Goal: Information Seeking & Learning: Learn about a topic

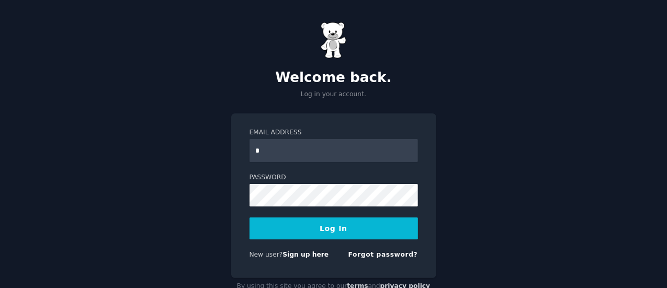
type input "**********"
click at [352, 227] on button "Log In" at bounding box center [333, 229] width 168 height 22
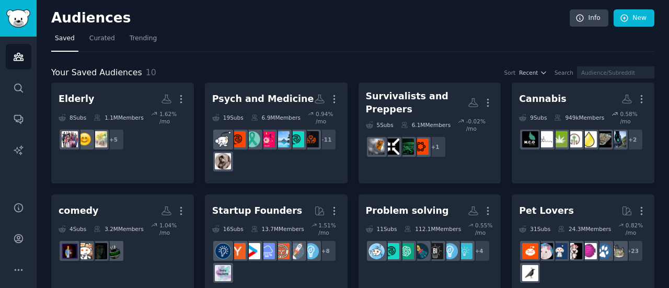
scroll to position [96, 0]
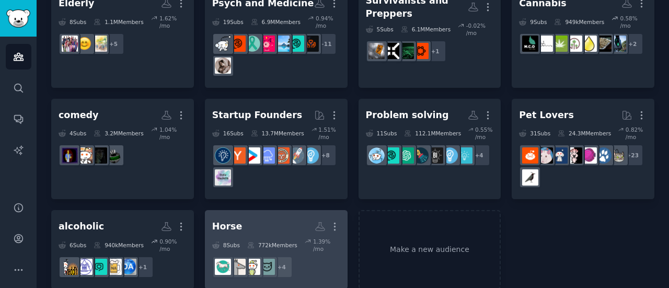
click at [251, 218] on h2 "Horse Custom Audience More" at bounding box center [276, 227] width 128 height 18
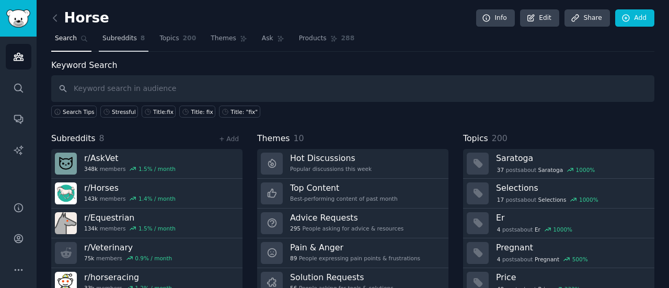
click at [121, 37] on span "Subreddits" at bounding box center [119, 38] width 35 height 9
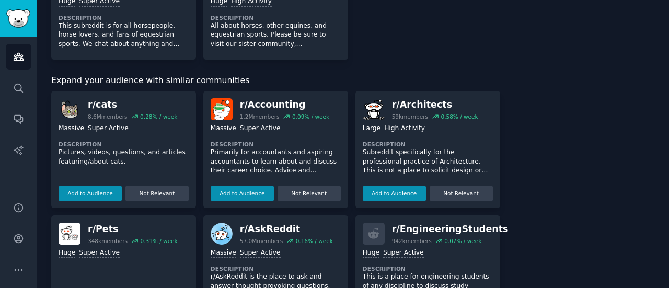
scroll to position [25, 0]
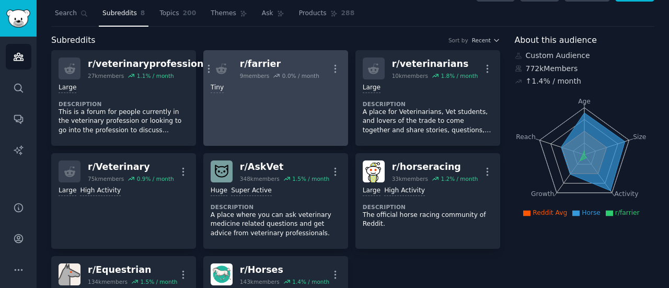
click at [260, 81] on div "Tiny" at bounding box center [276, 86] width 130 height 14
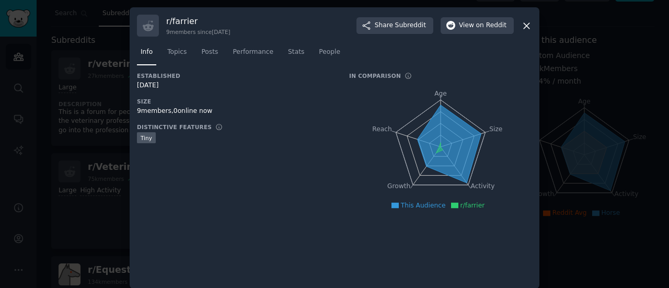
click at [527, 26] on icon at bounding box center [526, 25] width 11 height 11
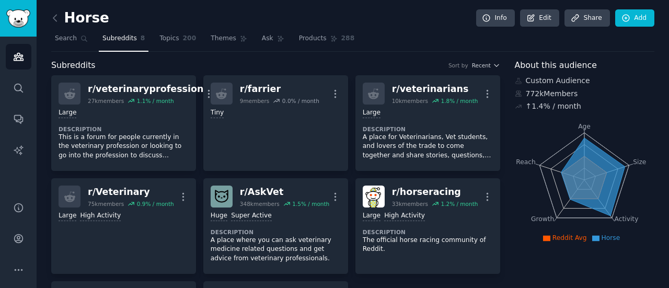
scroll to position [1, 0]
click at [207, 42] on link "Themes" at bounding box center [229, 40] width 44 height 21
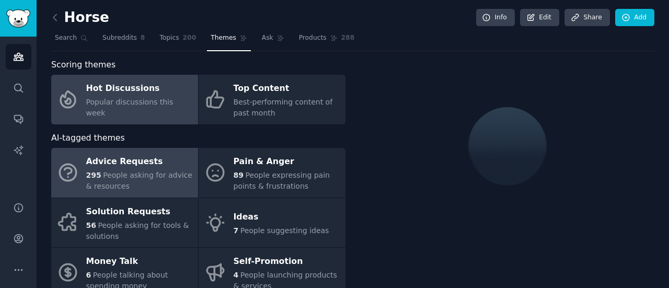
click at [105, 171] on span "People asking for advice & resources" at bounding box center [139, 180] width 106 height 19
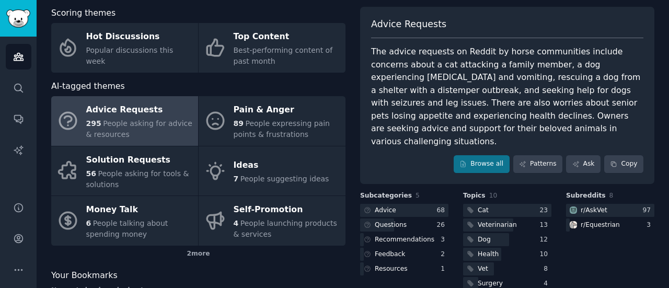
scroll to position [50, 0]
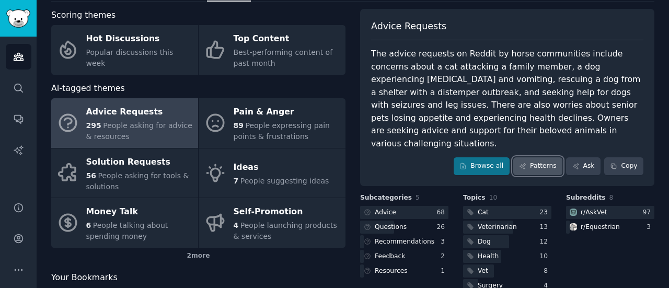
click at [541, 157] on link "Patterns" at bounding box center [537, 166] width 49 height 18
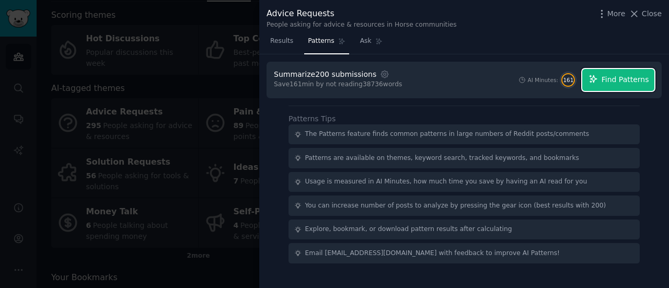
click at [604, 78] on button "Find Patterns" at bounding box center [618, 80] width 72 height 22
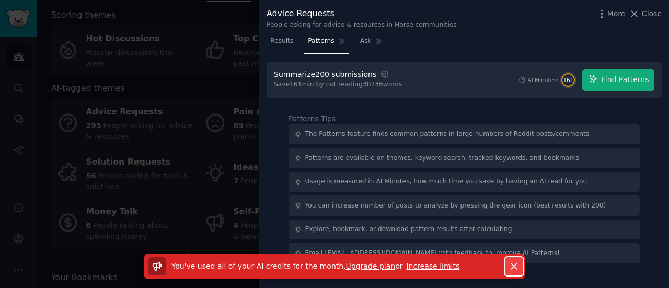
click at [506, 264] on button "Dismiss" at bounding box center [514, 266] width 18 height 18
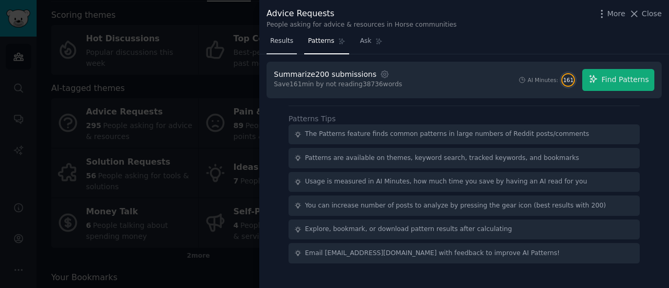
click at [278, 44] on span "Results" at bounding box center [281, 41] width 23 height 9
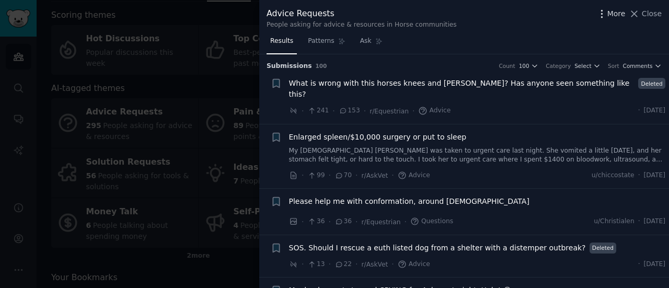
click at [608, 12] on icon "button" at bounding box center [602, 13] width 11 height 11
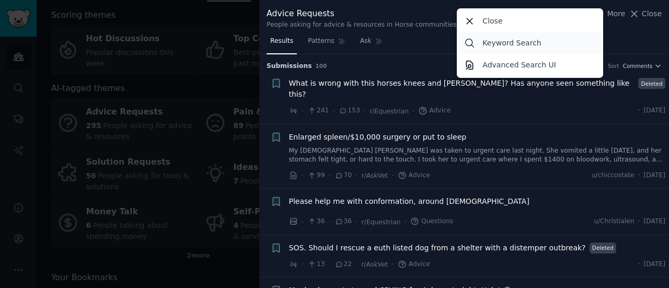
click at [556, 38] on link "Keyword Search" at bounding box center [530, 43] width 143 height 22
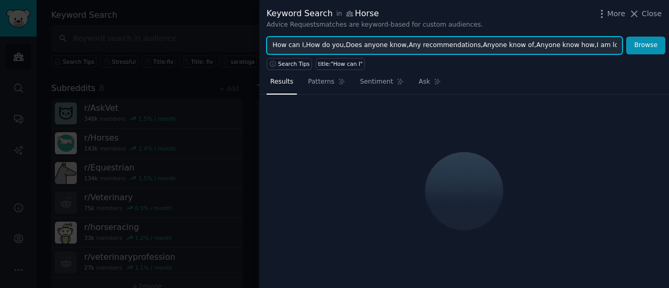
click at [556, 38] on input "How can I,How do you,Does anyone know,Any recommendations,Anyone know of,Anyone…" at bounding box center [445, 46] width 356 height 18
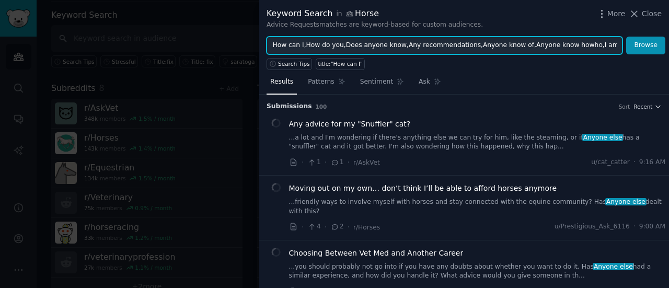
click at [556, 38] on input "How can I,How do you,Does anyone know,Any recommendations,Anyone know of,Anyone…" at bounding box center [445, 46] width 356 height 18
type input "How can I,How do you,Does anyone know,Any recommendations,Anyone know of,Anyone…"
click at [556, 38] on input "How can I,How do you,Does anyone know,Any recommendations,Anyone know of,Anyone…" at bounding box center [445, 46] width 356 height 18
click at [561, 45] on input "How can I,How do you,Does anyone know,Any recommendations,Anyone know of,Anyone…" at bounding box center [445, 46] width 356 height 18
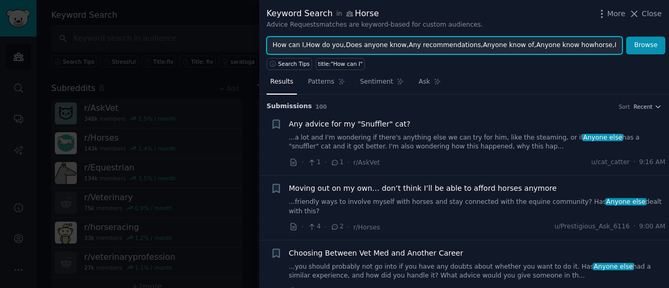
click at [561, 45] on input "How can I,How do you,Does anyone know,Any recommendations,Anyone know of,Anyone…" at bounding box center [445, 46] width 356 height 18
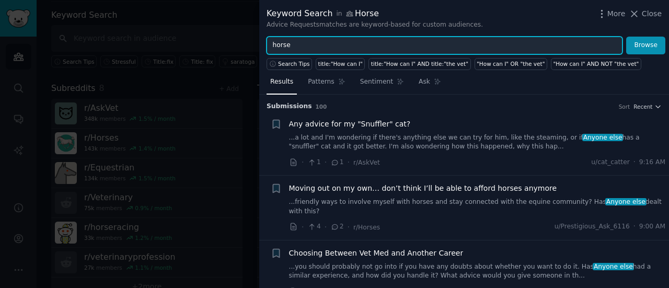
type input "horse"
click at [626, 37] on button "Browse" at bounding box center [645, 46] width 39 height 18
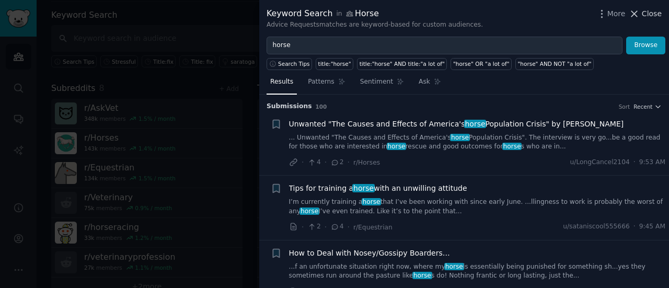
click at [640, 11] on icon at bounding box center [634, 13] width 11 height 11
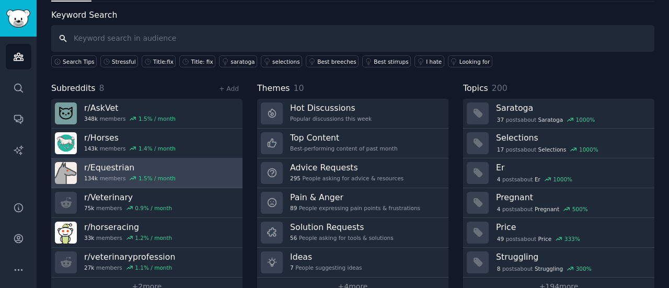
scroll to position [70, 0]
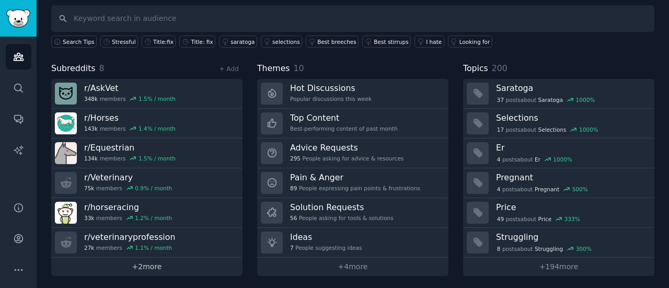
click at [152, 261] on link "+ 2 more" at bounding box center [146, 267] width 191 height 18
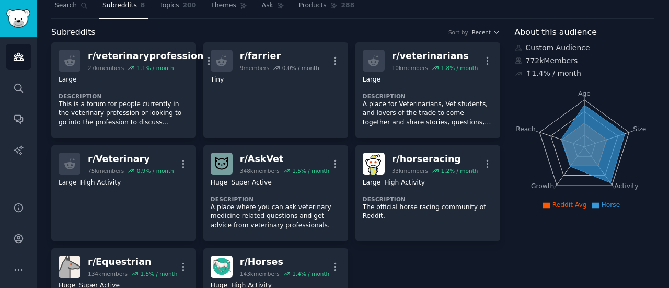
scroll to position [47, 0]
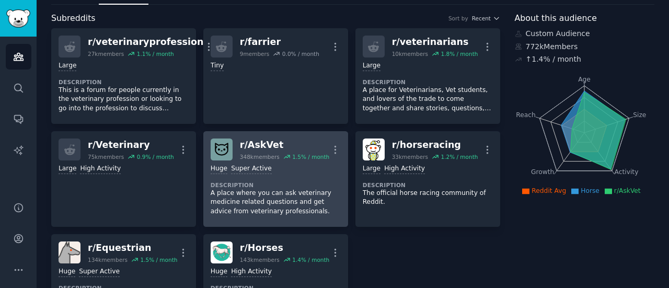
click at [297, 189] on p "A place where you can ask veterinary medicine related questions and get advice …" at bounding box center [276, 203] width 130 height 28
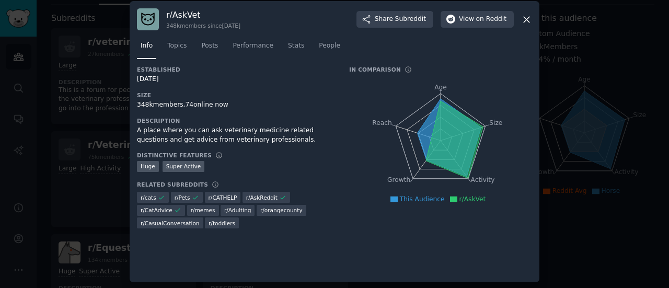
scroll to position [7, 0]
click at [521, 19] on icon at bounding box center [526, 19] width 11 height 11
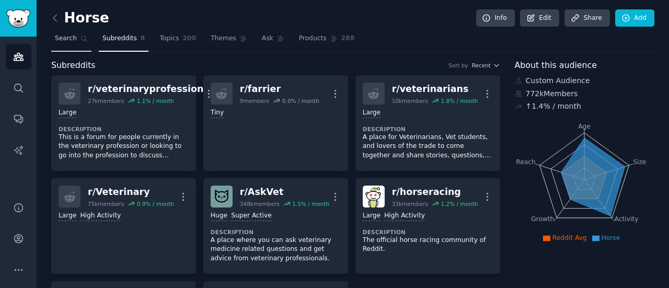
click at [75, 32] on link "Search" at bounding box center [71, 40] width 40 height 21
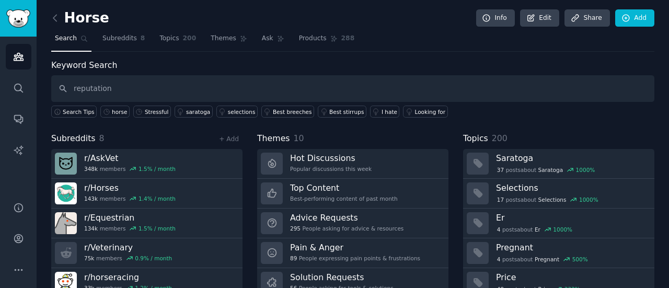
type input "reputation"
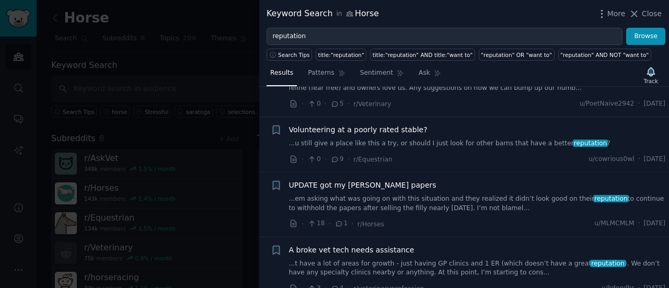
scroll to position [51, 0]
click at [373, 127] on span "Volunteering at a poorly rated stable?" at bounding box center [358, 129] width 139 height 11
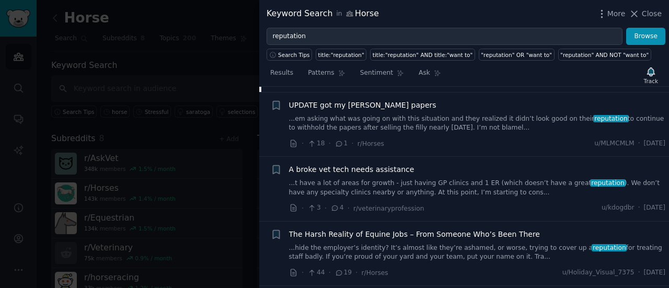
scroll to position [365, 0]
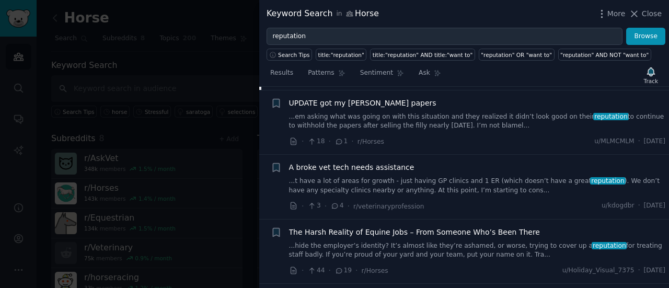
click at [441, 124] on link "...em asking what was going on with this situation and they realized it didn’t …" at bounding box center [477, 121] width 377 height 18
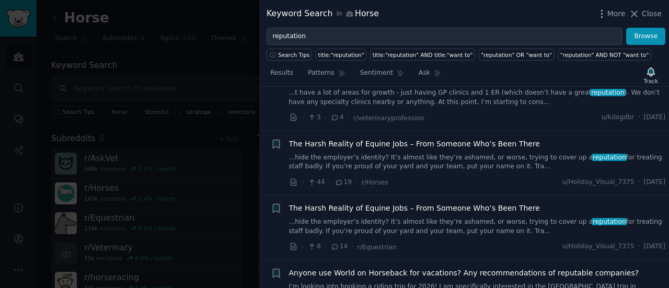
scroll to position [443, 0]
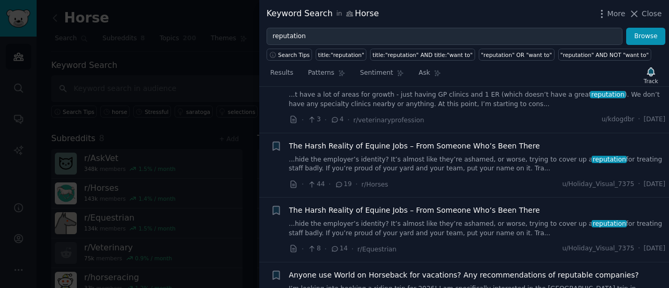
click at [482, 141] on span "The Harsh Reality of Equine Jobs – From Someone Who’s Been There" at bounding box center [414, 146] width 251 height 11
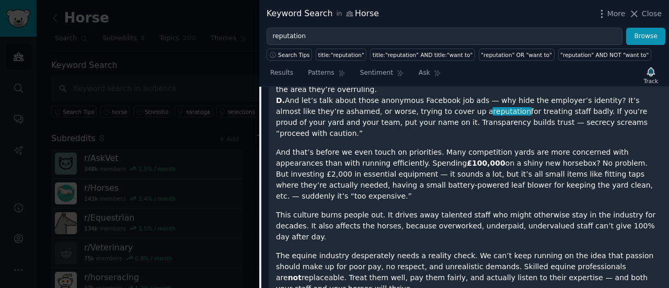
scroll to position [575, 0]
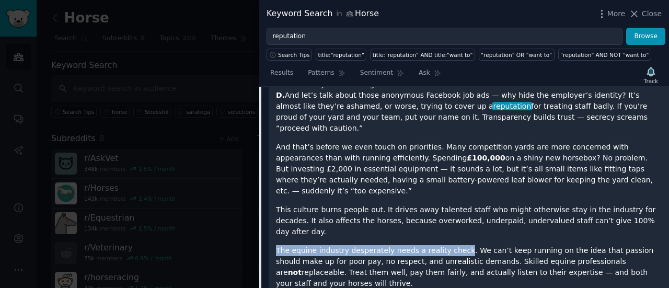
drag, startPoint x: 278, startPoint y: 193, endPoint x: 449, endPoint y: 188, distance: 171.1
click at [449, 188] on div "If you’ve worked with horses for more than a week, you’ve probably learned two …" at bounding box center [469, 106] width 386 height 425
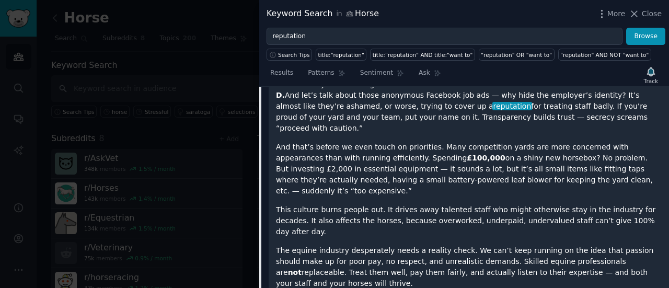
drag, startPoint x: 563, startPoint y: 215, endPoint x: 611, endPoint y: 191, distance: 53.6
click at [611, 245] on p "The equine industry desperately needs a reality check. We can’t keep running on…" at bounding box center [469, 267] width 386 height 44
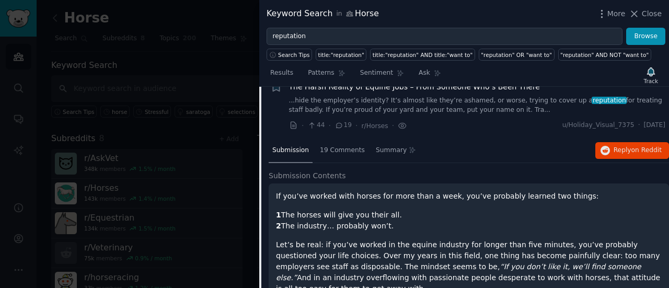
scroll to position [278, 0]
click at [342, 147] on span "19 Comments" at bounding box center [342, 150] width 45 height 9
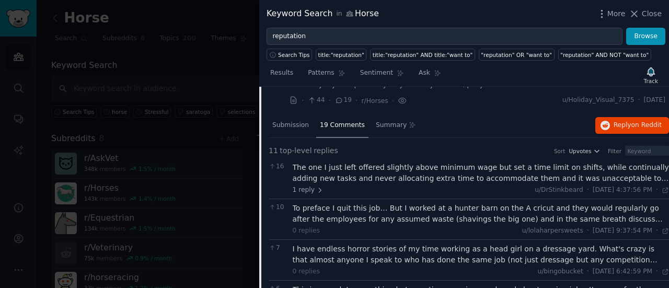
scroll to position [304, 0]
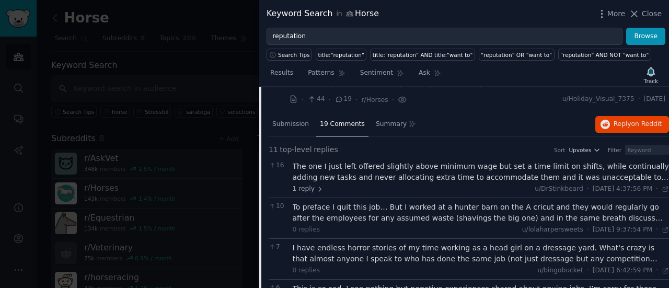
click at [408, 167] on div "The one I just left offered slightly above minimum wage but set a time limit on…" at bounding box center [481, 172] width 377 height 22
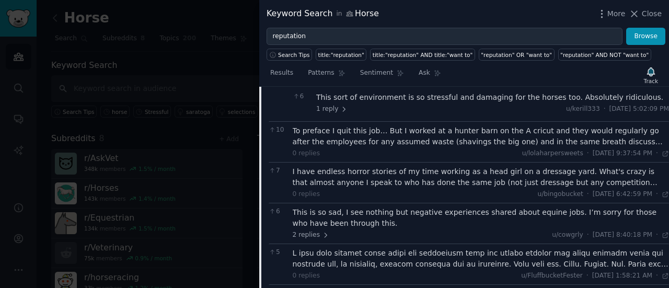
scroll to position [467, 0]
click at [412, 133] on div "To preface I quit this job… But I worked at a hunter barn on the A cricut and t…" at bounding box center [481, 138] width 377 height 22
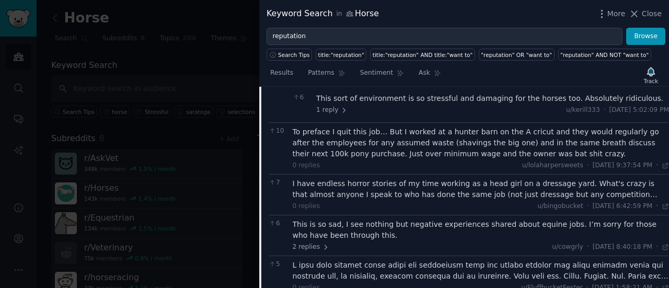
click at [431, 180] on div "I have endless horror stories of my time working as a head girl on a dressage y…" at bounding box center [481, 189] width 377 height 22
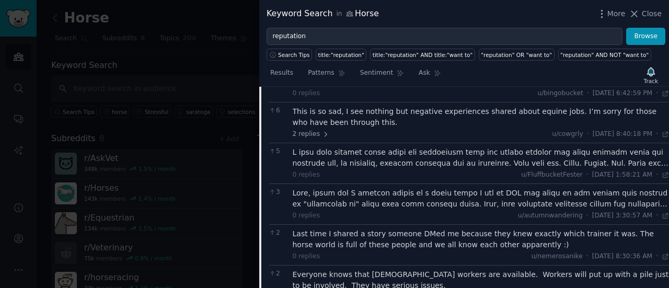
scroll to position [645, 0]
click at [461, 148] on div at bounding box center [481, 159] width 377 height 22
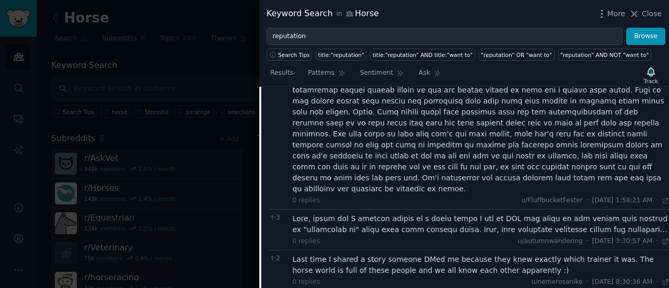
scroll to position [740, 0]
click at [466, 214] on div at bounding box center [481, 225] width 377 height 22
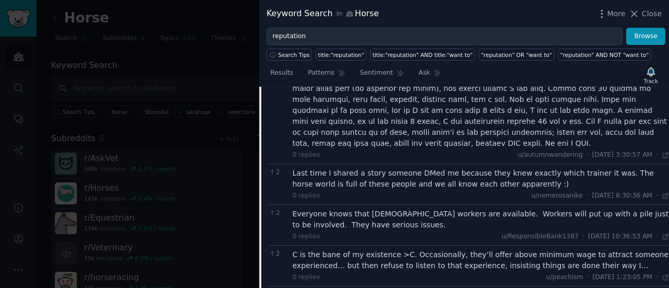
scroll to position [955, 0]
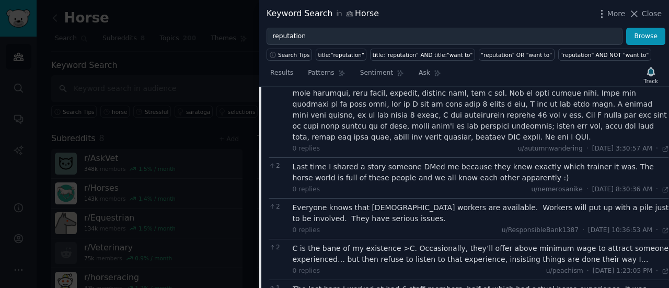
click at [522, 243] on div "C is the bane of my existence >C. Occasionally, they’ll offer above minimum wag…" at bounding box center [481, 254] width 377 height 22
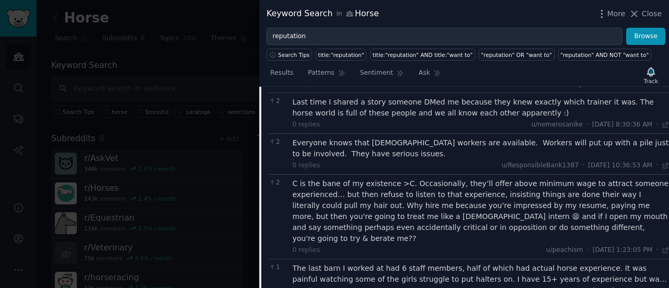
scroll to position [1025, 0]
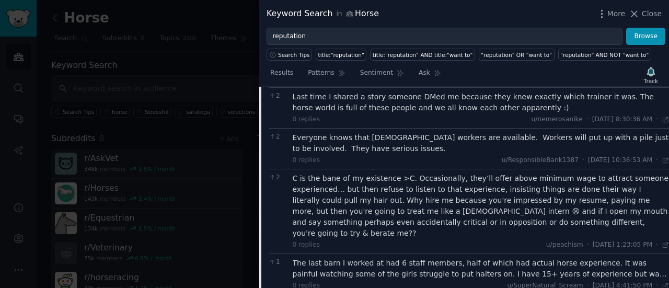
click at [532, 258] on div "The last barn I worked at had 6 staff members, half of which had actual horse e…" at bounding box center [481, 269] width 377 height 22
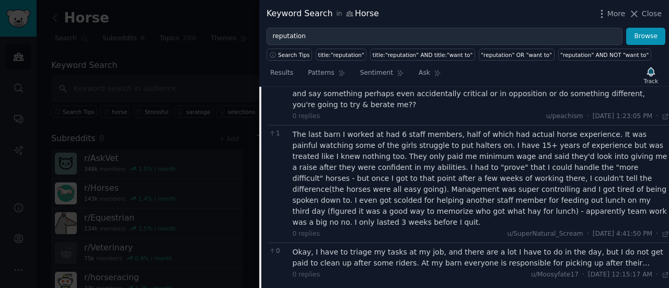
scroll to position [1152, 0]
click at [369, 248] on div "Okay, I have to triage my tasks at my job, and there are a lot I have to do in …" at bounding box center [481, 259] width 377 height 22
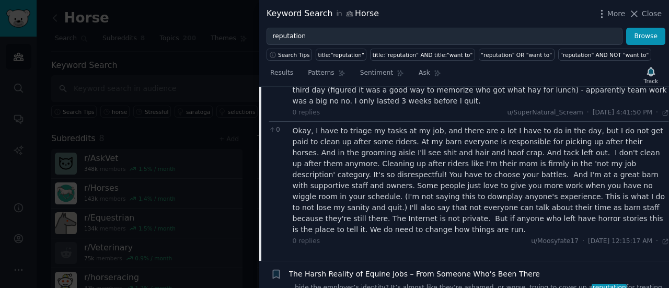
scroll to position [1274, 0]
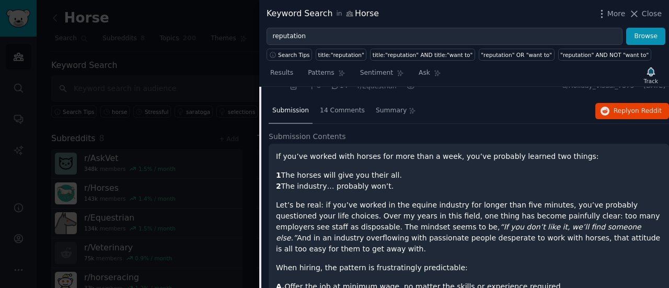
scroll to position [329, 0]
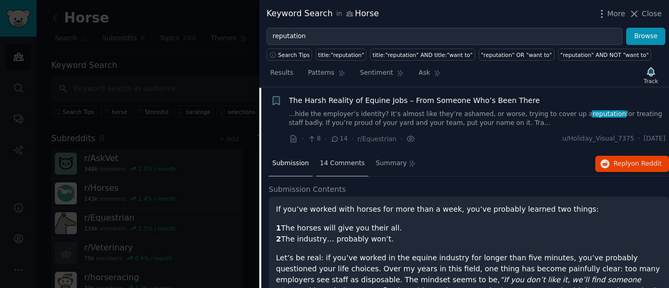
click at [334, 168] on div "14 Comments" at bounding box center [342, 164] width 52 height 25
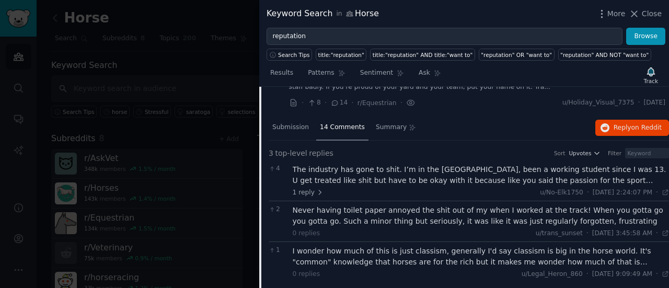
scroll to position [364, 0]
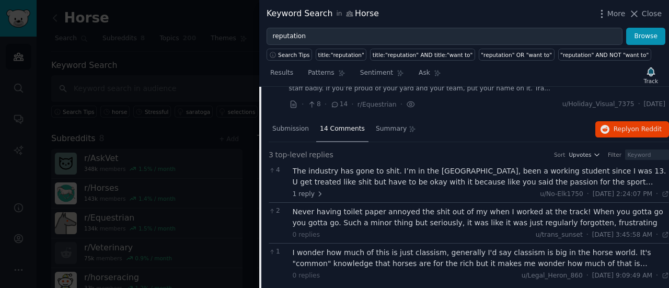
click at [464, 177] on div "The industry has gone to shit. I’m in the [GEOGRAPHIC_DATA], been a working stu…" at bounding box center [481, 177] width 377 height 22
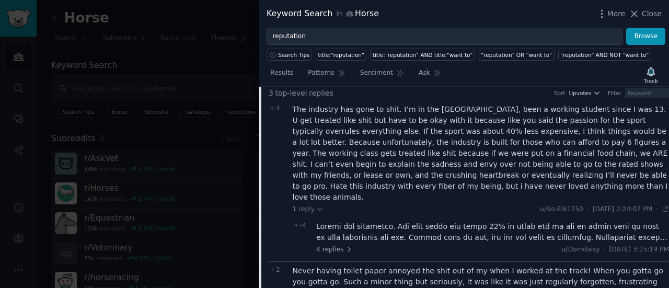
scroll to position [434, 0]
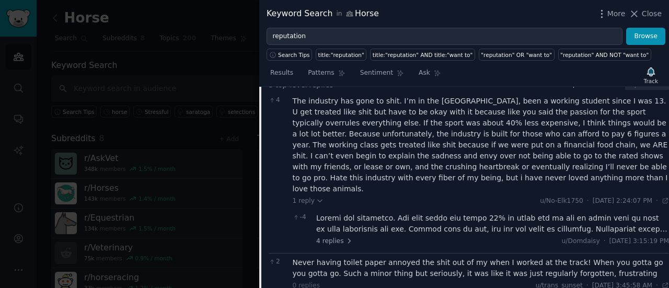
click at [382, 213] on div at bounding box center [492, 224] width 353 height 22
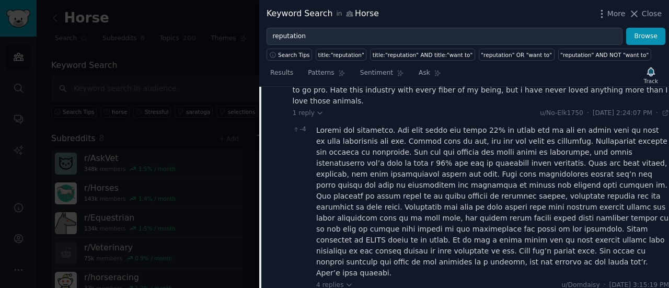
scroll to position [587, 0]
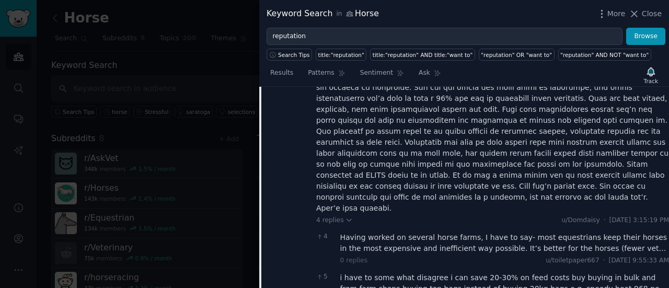
click at [563, 232] on div "Having worked on several horse farms, I have to say- most equestrians keep thei…" at bounding box center [504, 243] width 329 height 22
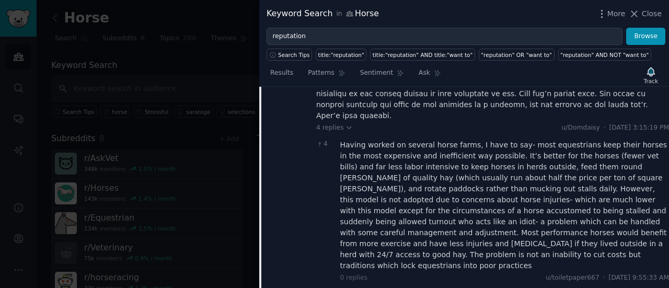
scroll to position [680, 0]
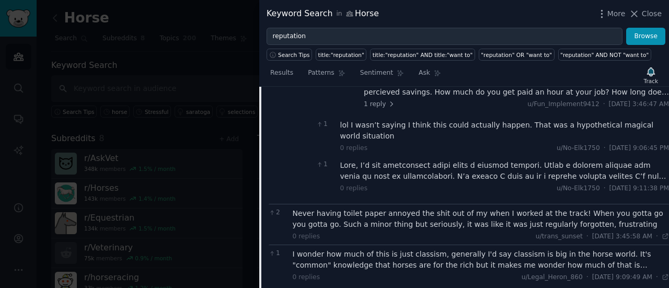
scroll to position [1068, 0]
click at [461, 249] on div "I wonder how much of this is just classism, generally I'd say classism is big i…" at bounding box center [481, 260] width 377 height 22
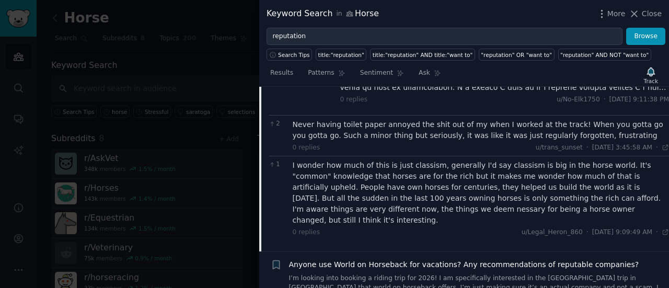
scroll to position [1157, 0]
click at [473, 275] on link "I’m looking into booking a riding trip for 2026! I am specifically interested i…" at bounding box center [477, 284] width 377 height 18
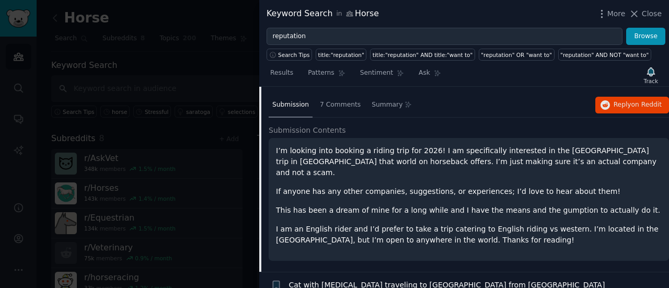
scroll to position [447, 0]
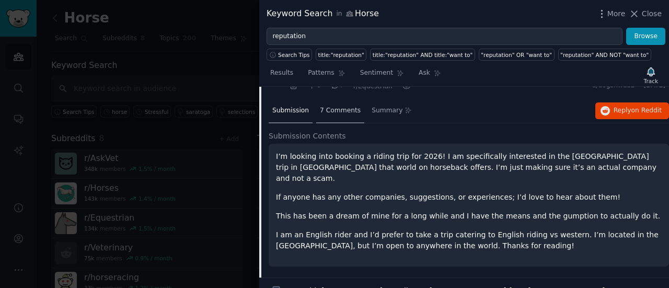
click at [338, 107] on span "7 Comments" at bounding box center [340, 110] width 41 height 9
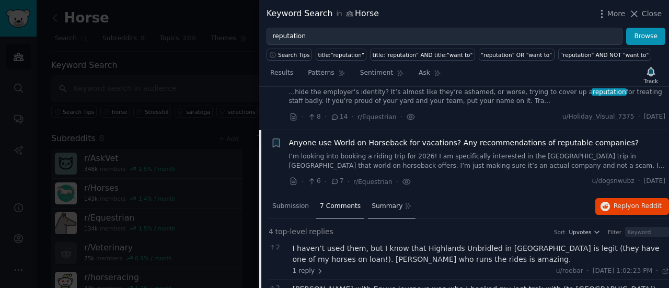
scroll to position [352, 0]
click at [430, 138] on span "Anyone use World on Horseback for vacations? Any recommendations of reputable c…" at bounding box center [464, 142] width 350 height 11
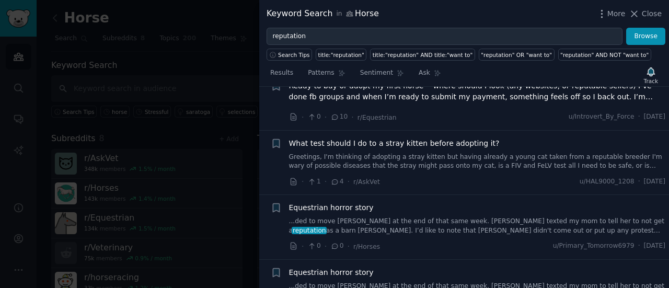
scroll to position [1076, 0]
click at [407, 217] on link "...ded to move [PERSON_NAME] at the end of that same week. [PERSON_NAME] texted…" at bounding box center [477, 226] width 377 height 18
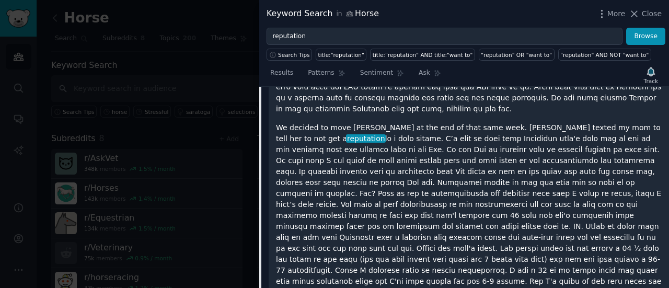
scroll to position [2151, 0]
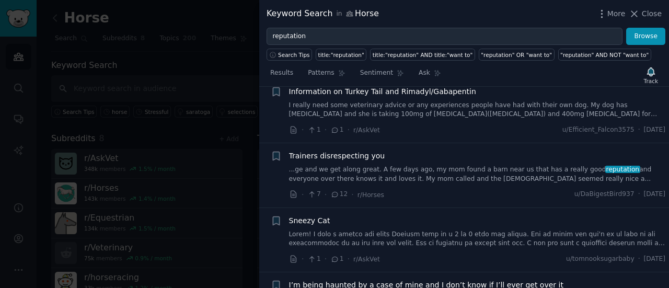
scroll to position [1701, 0]
click at [422, 164] on link "...ge and we get along great. A few days ago, my mom found a barn near us that …" at bounding box center [477, 173] width 377 height 18
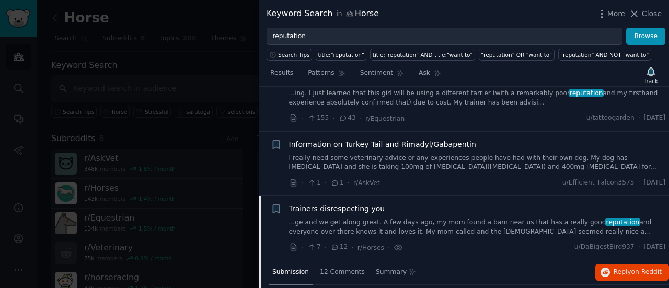
scroll to position [1550, 0]
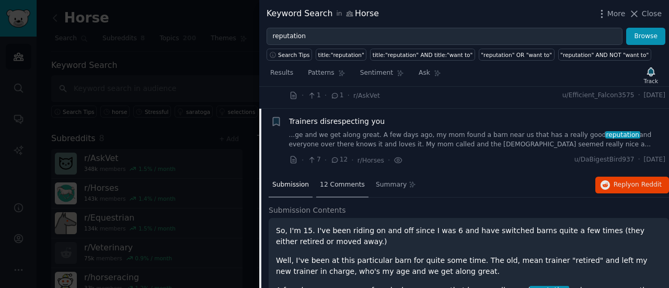
click at [352, 180] on span "12 Comments" at bounding box center [342, 184] width 45 height 9
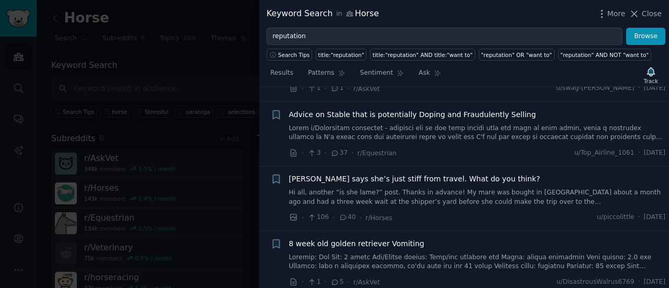
scroll to position [2199, 0]
click at [424, 124] on link at bounding box center [477, 133] width 377 height 18
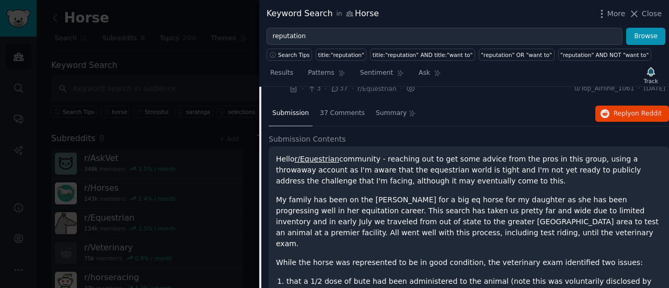
scroll to position [1946, 0]
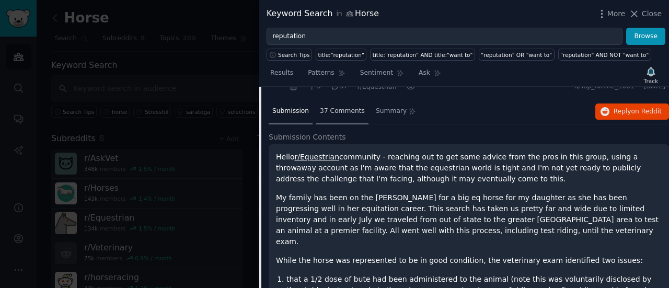
click at [319, 99] on div "37 Comments" at bounding box center [342, 111] width 52 height 25
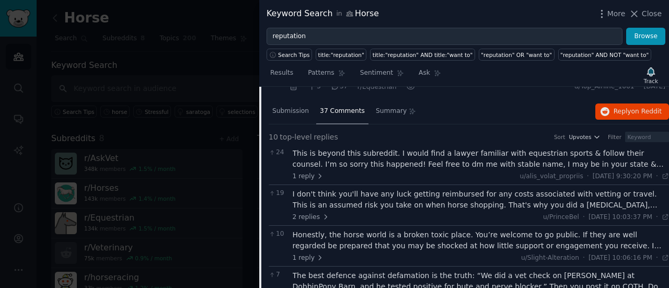
click at [420, 231] on div "Honestly, the horse world is a broken toxic place. You’re welcome to go public.…" at bounding box center [481, 241] width 377 height 22
